Goal: Task Accomplishment & Management: Manage account settings

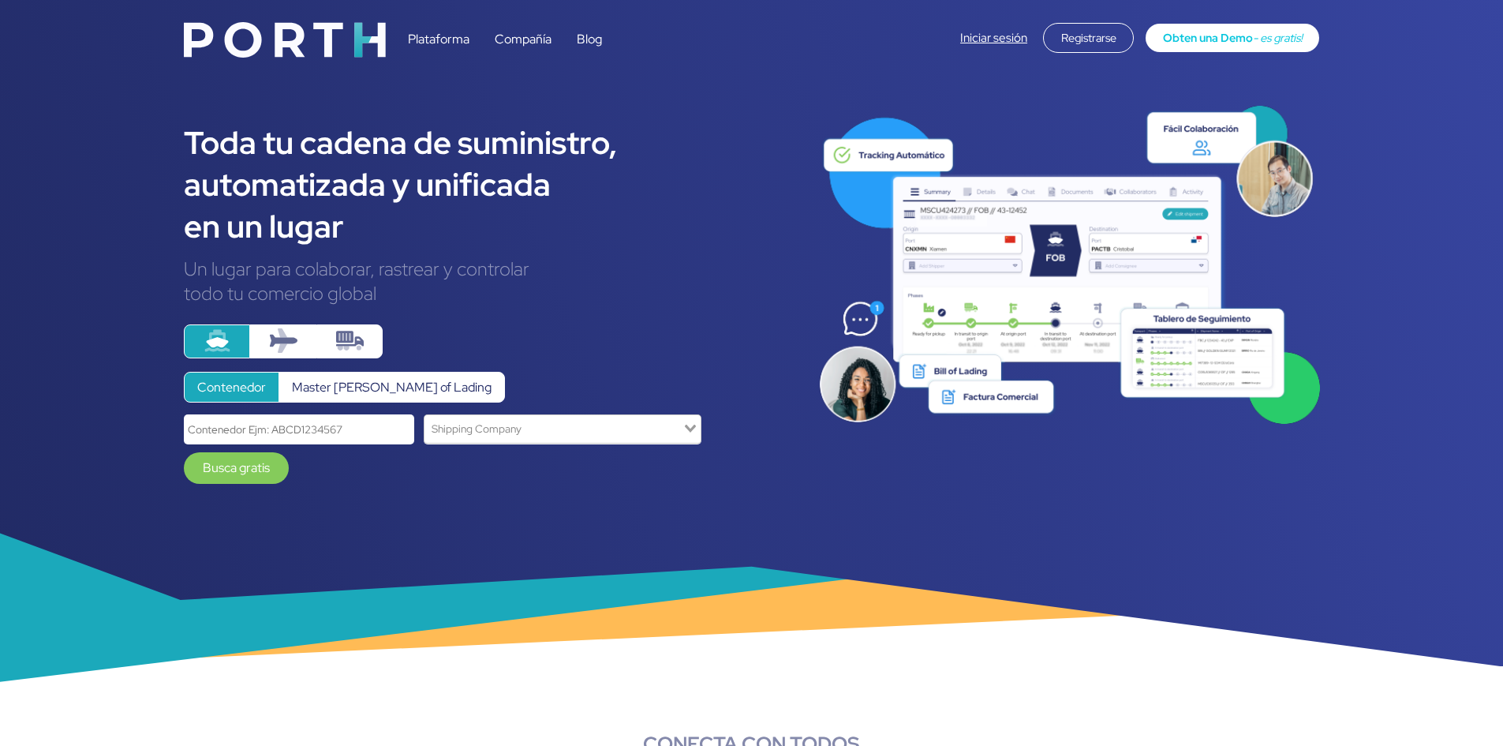
click at [993, 36] on link "Iniciar sesión" at bounding box center [993, 38] width 67 height 16
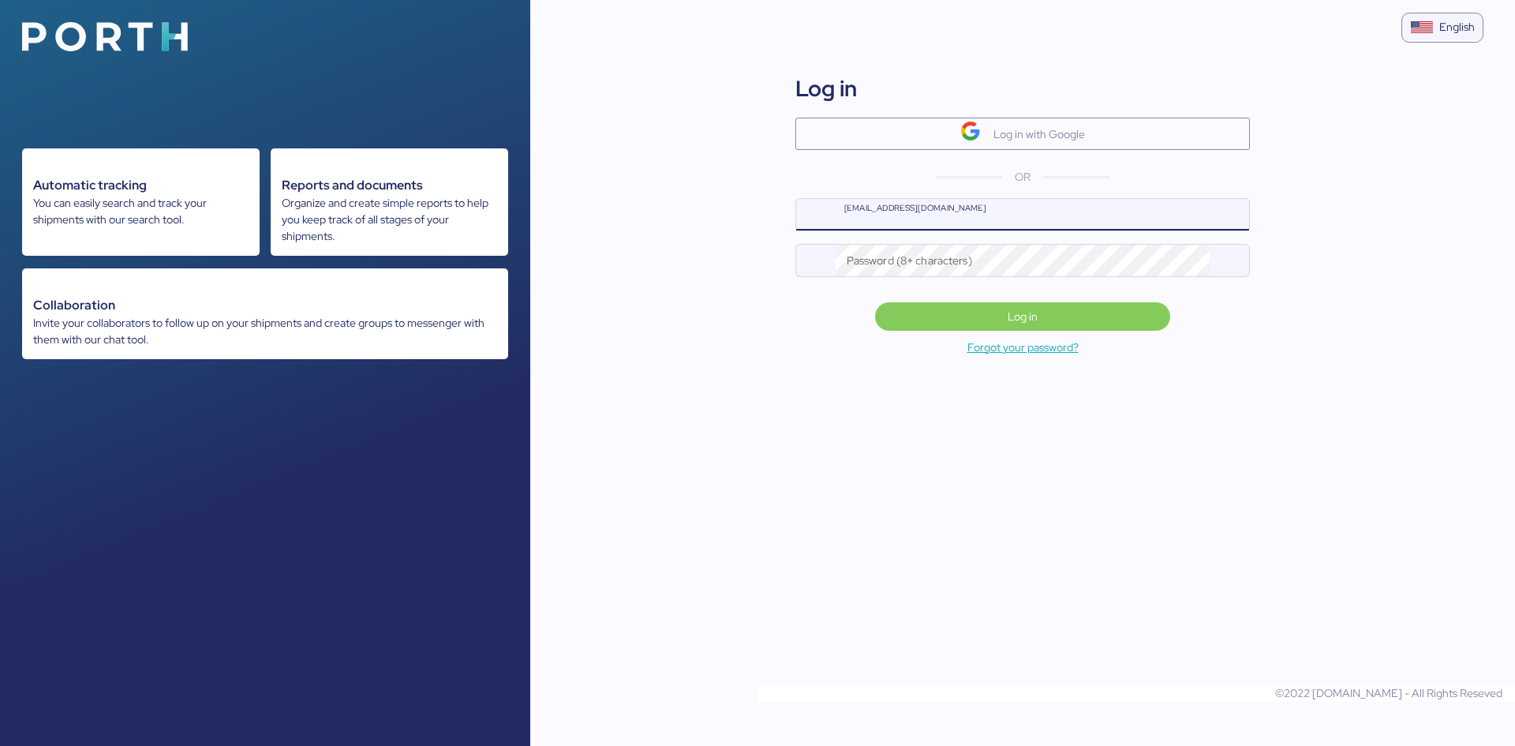
click at [866, 222] on input "name@company.com" at bounding box center [1042, 215] width 413 height 32
type input "jp.aguilar@ferreteriaaya.com"
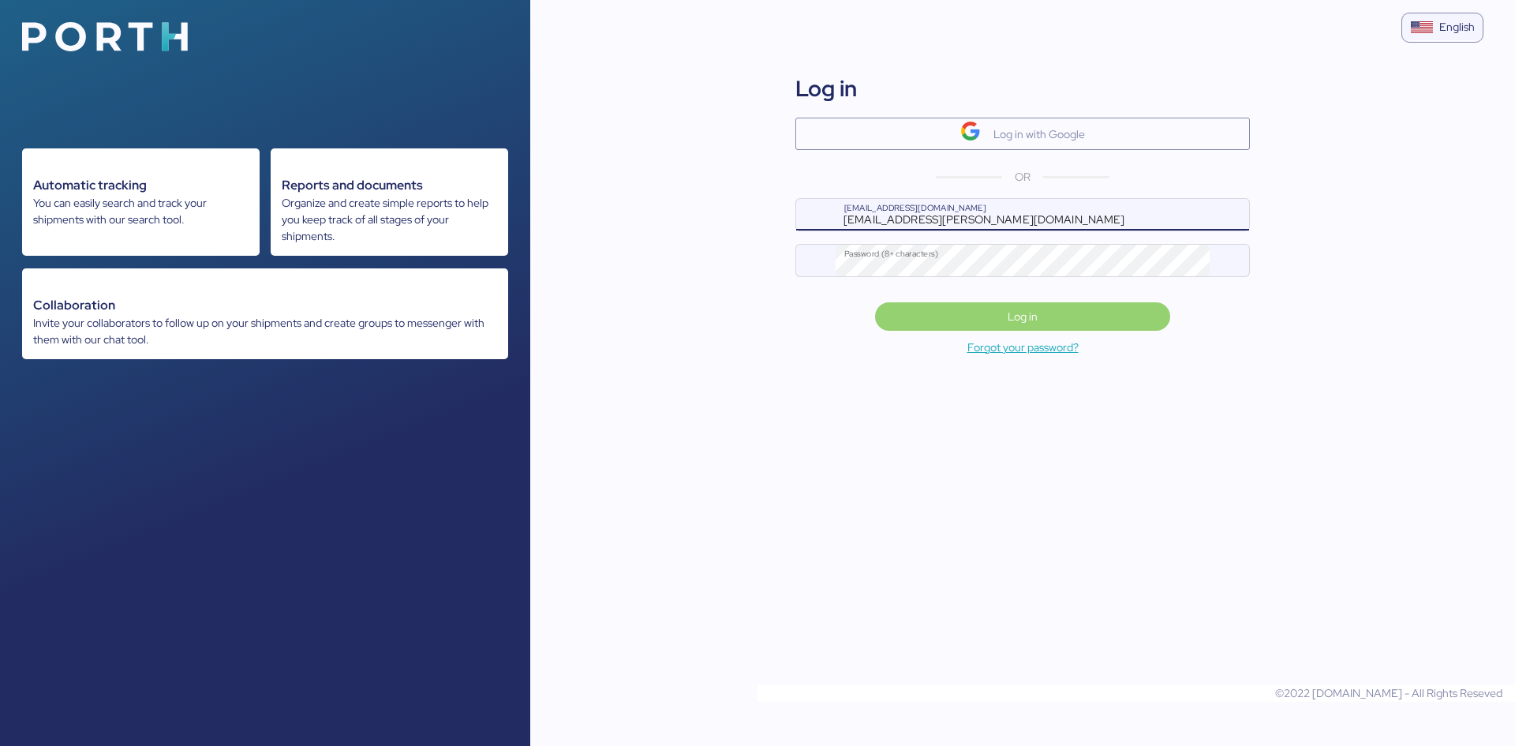
click at [1023, 318] on span "Log in" at bounding box center [1023, 316] width 30 height 19
